Goal: Find specific page/section: Find specific page/section

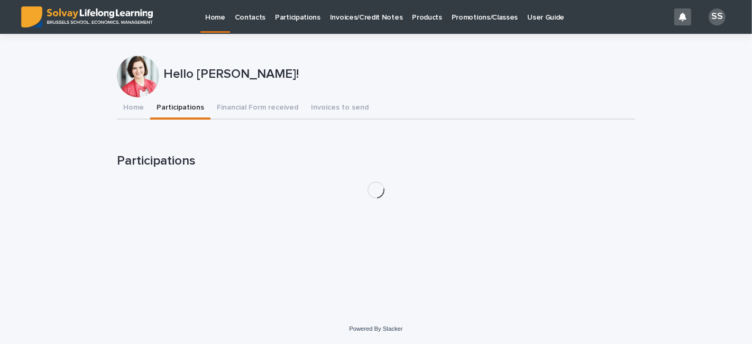
click at [189, 106] on button "Participations" at bounding box center [180, 108] width 60 height 22
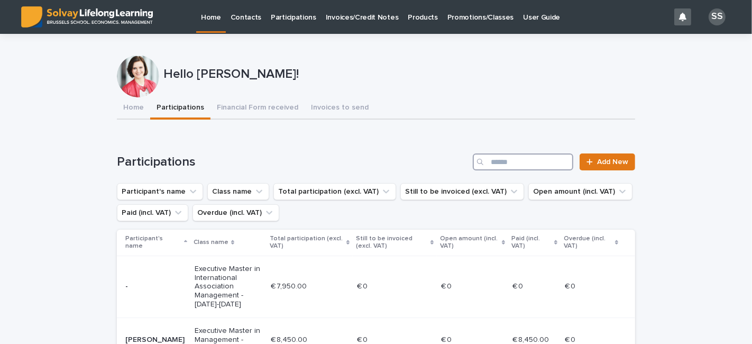
click at [526, 154] on input "Search" at bounding box center [523, 161] width 101 height 17
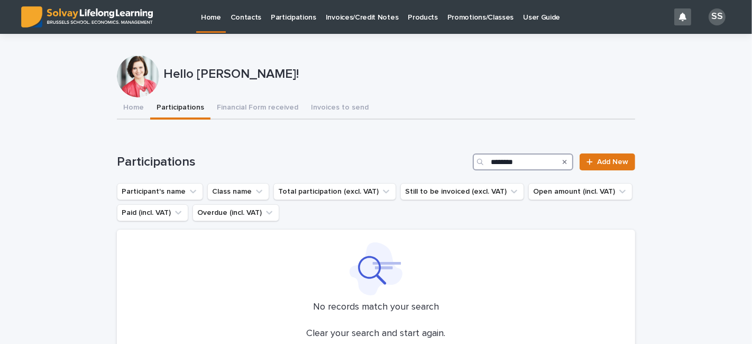
type input "********"
click at [289, 12] on p "Participations" at bounding box center [293, 11] width 45 height 22
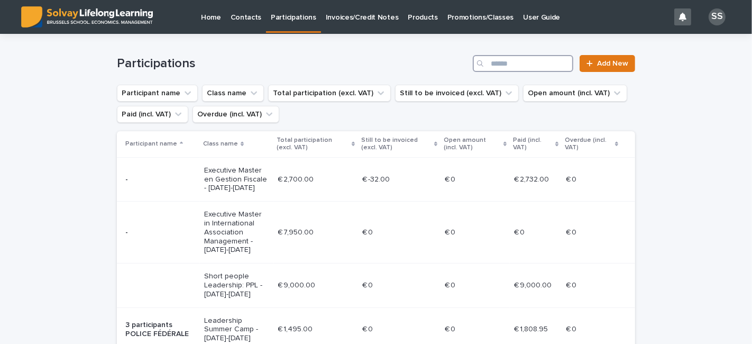
click at [539, 60] on input "Search" at bounding box center [523, 63] width 101 height 17
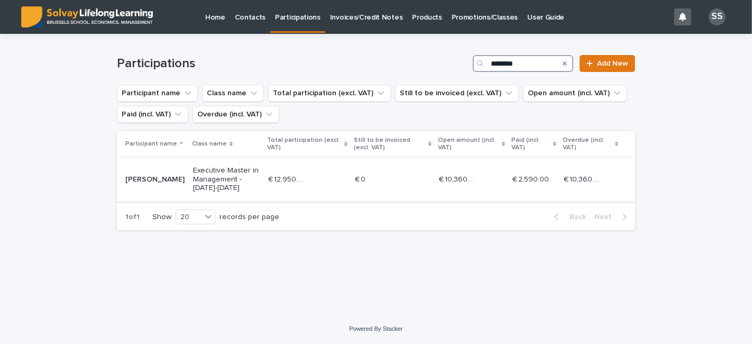
type input "********"
click at [142, 183] on p "[PERSON_NAME]" at bounding box center [154, 179] width 59 height 9
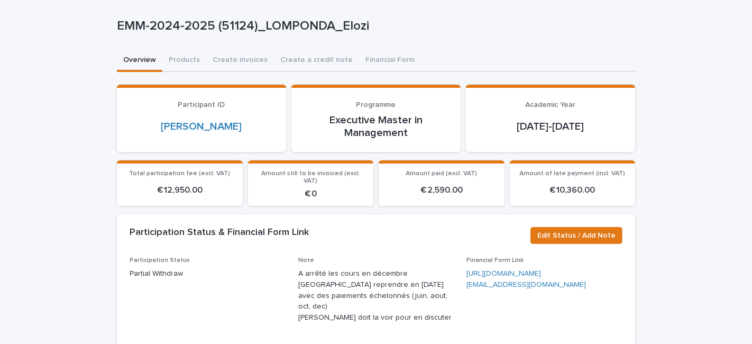
scroll to position [49, 0]
click at [183, 59] on button "Products" at bounding box center [184, 60] width 44 height 22
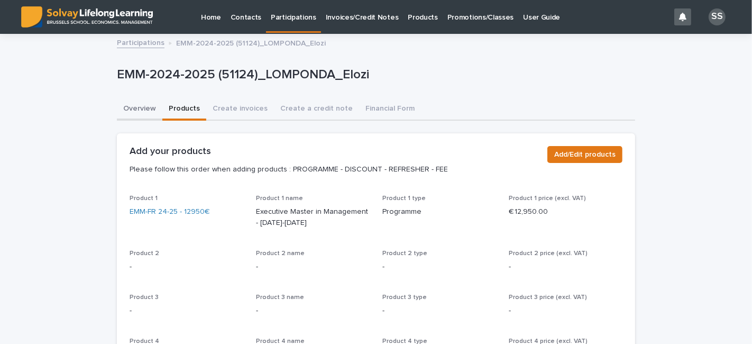
click at [141, 115] on button "Overview" at bounding box center [139, 109] width 45 height 22
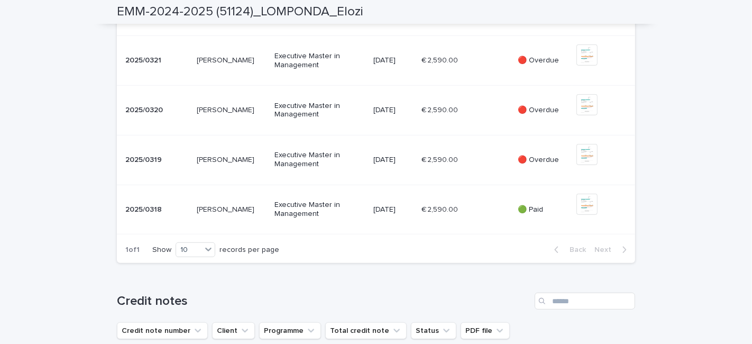
scroll to position [501, 0]
